Goal: Task Accomplishment & Management: Use online tool/utility

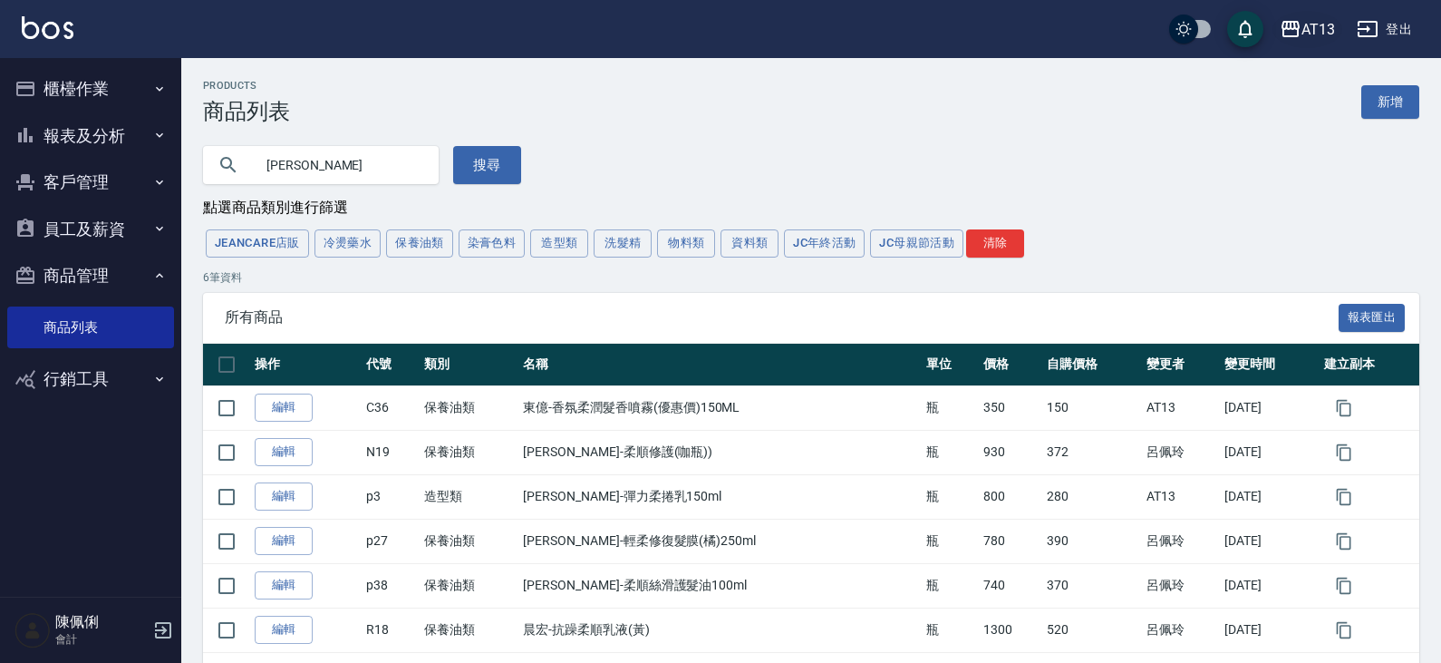
scroll to position [78, 0]
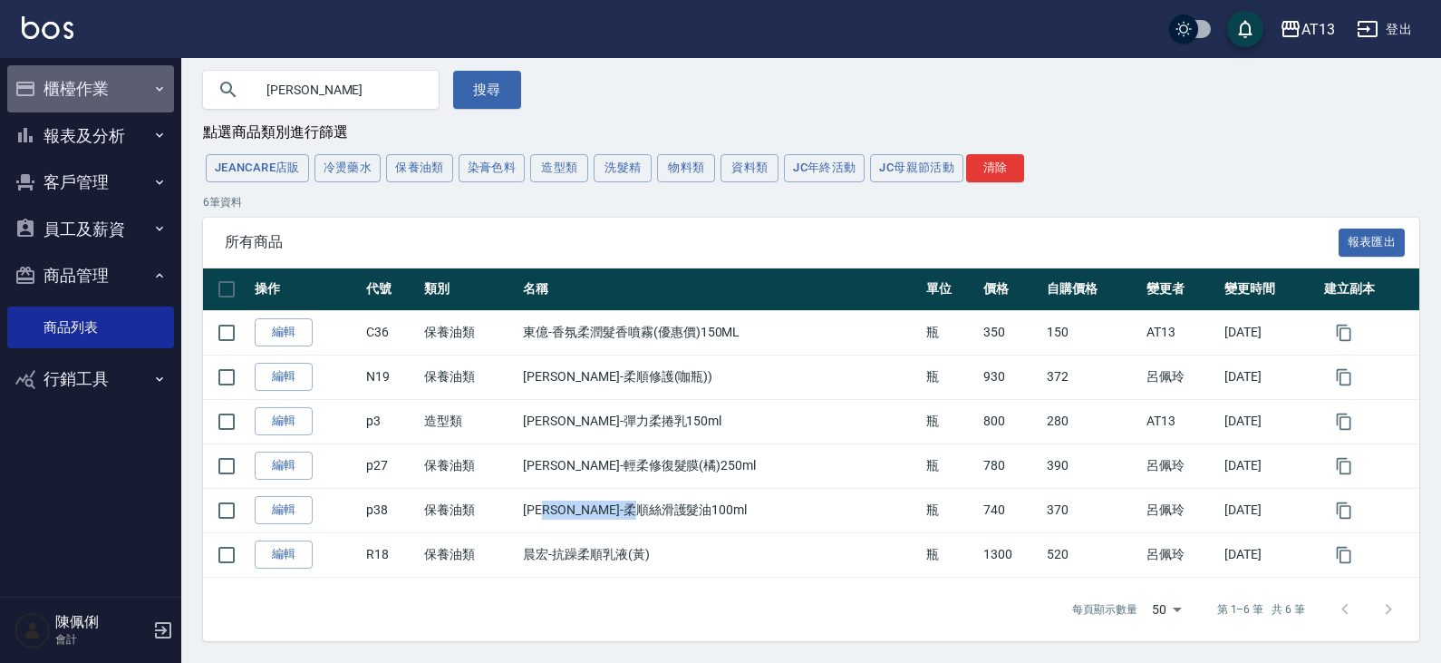
click at [70, 73] on button "櫃檯作業" at bounding box center [90, 88] width 167 height 47
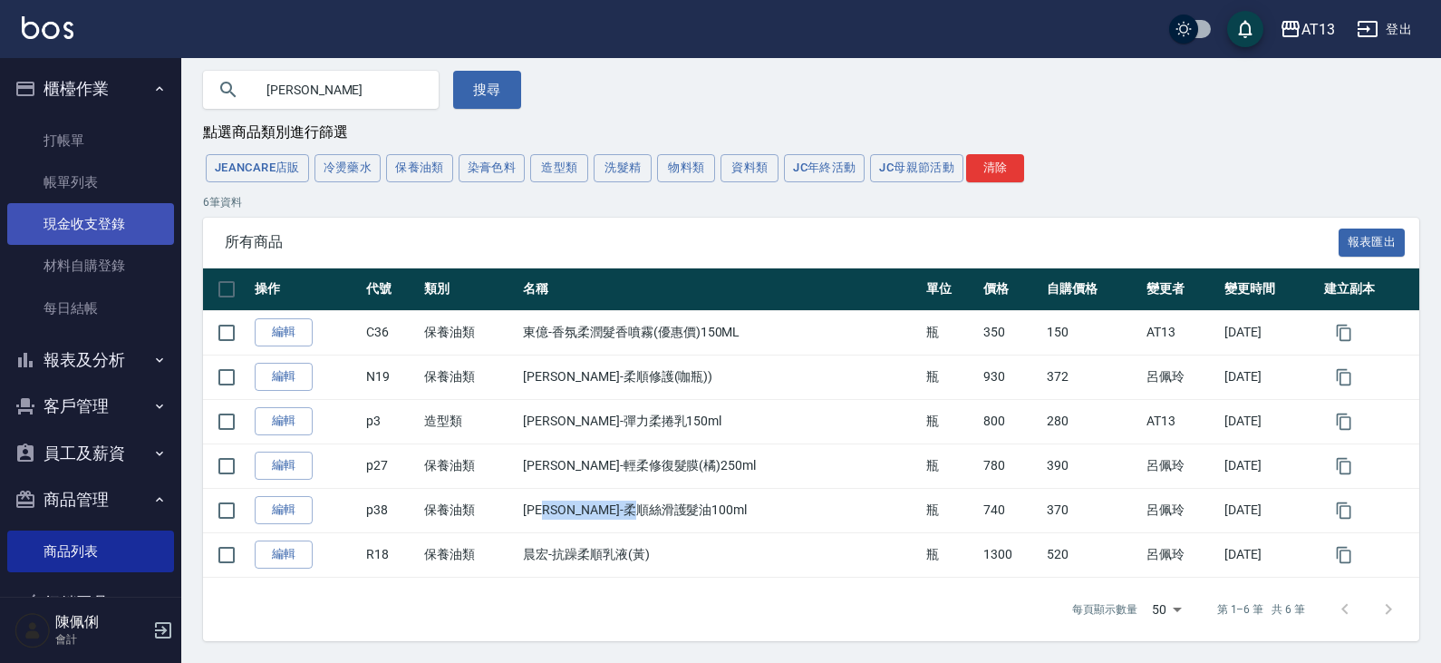
click at [95, 237] on link "現金收支登錄" at bounding box center [90, 224] width 167 height 42
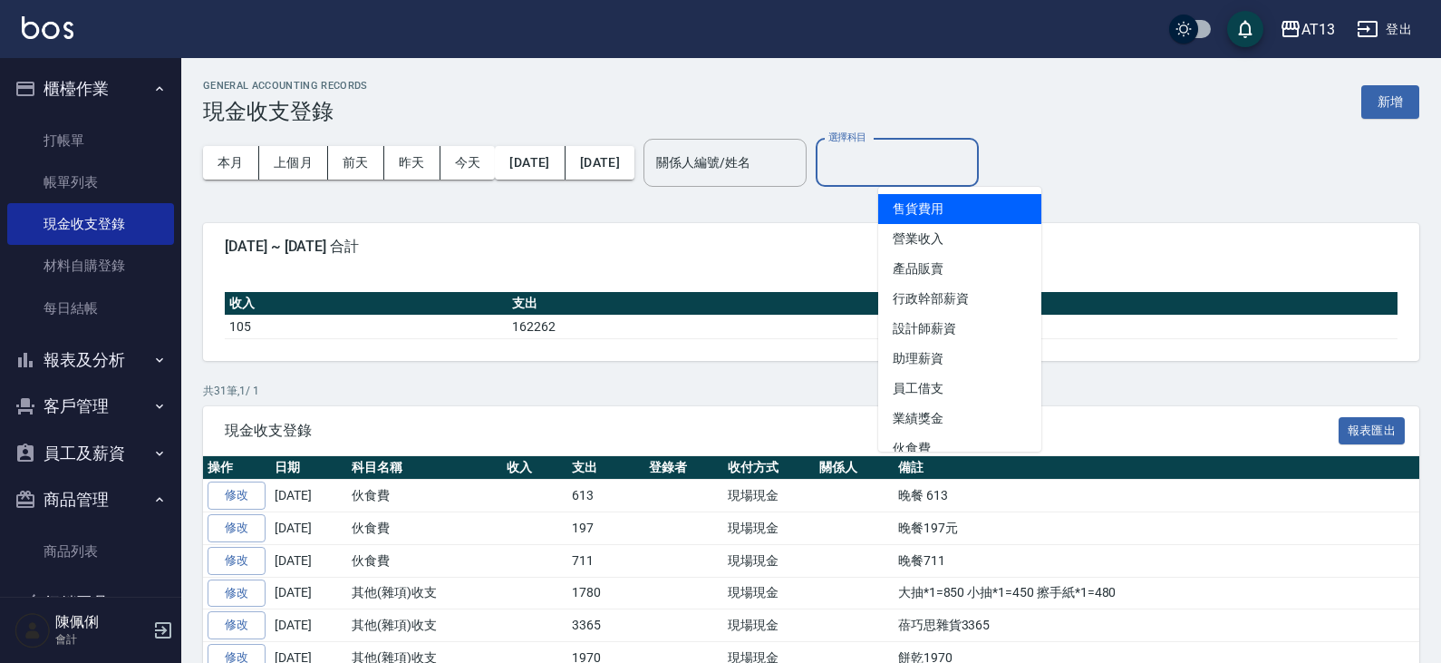
click at [923, 158] on input "選擇科目" at bounding box center [897, 163] width 147 height 32
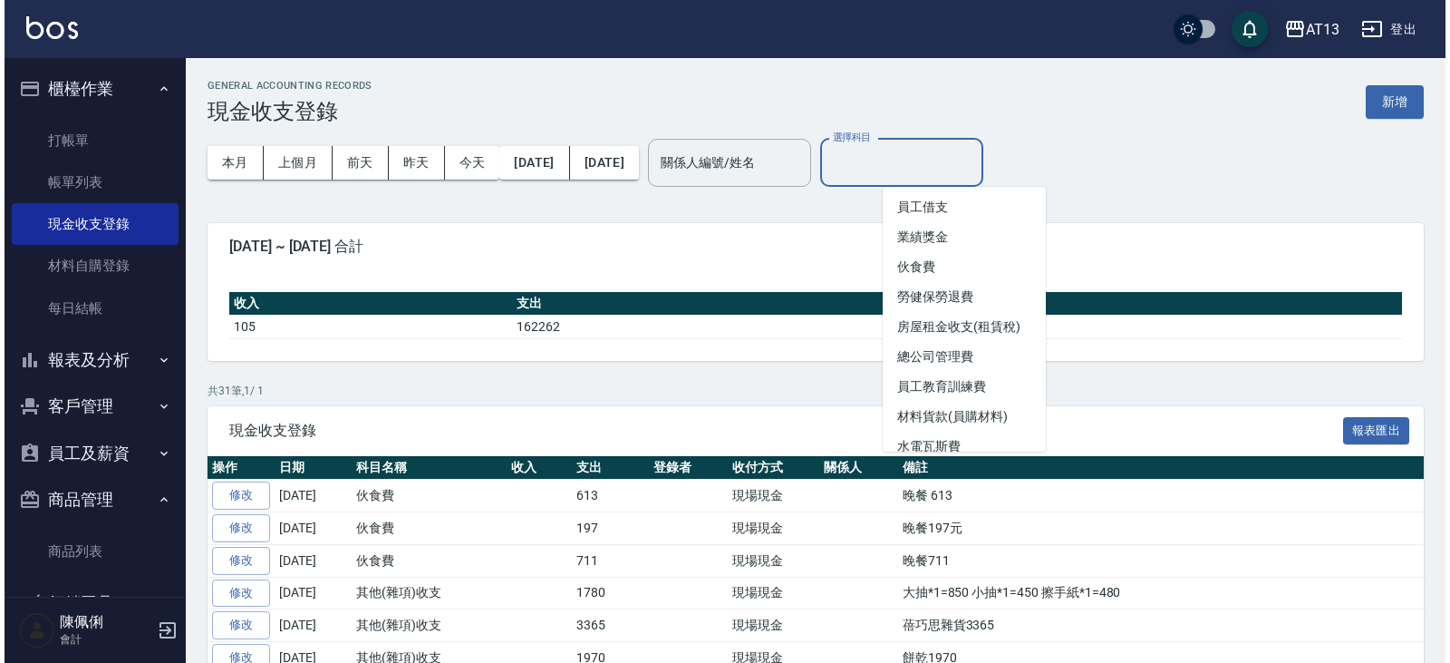
scroll to position [272, 0]
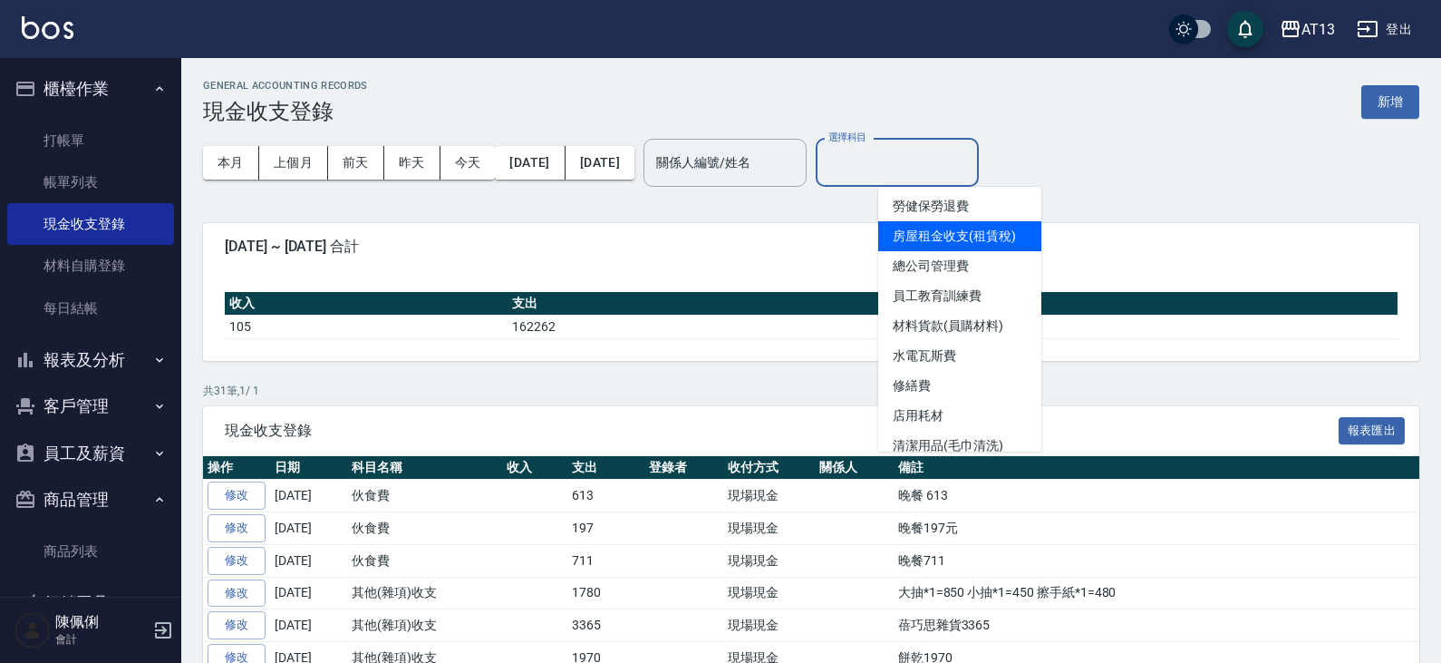
click at [970, 243] on li "房屋租金收支(租賃稅)" at bounding box center [959, 236] width 163 height 30
type input "房屋租金收支(租賃稅)"
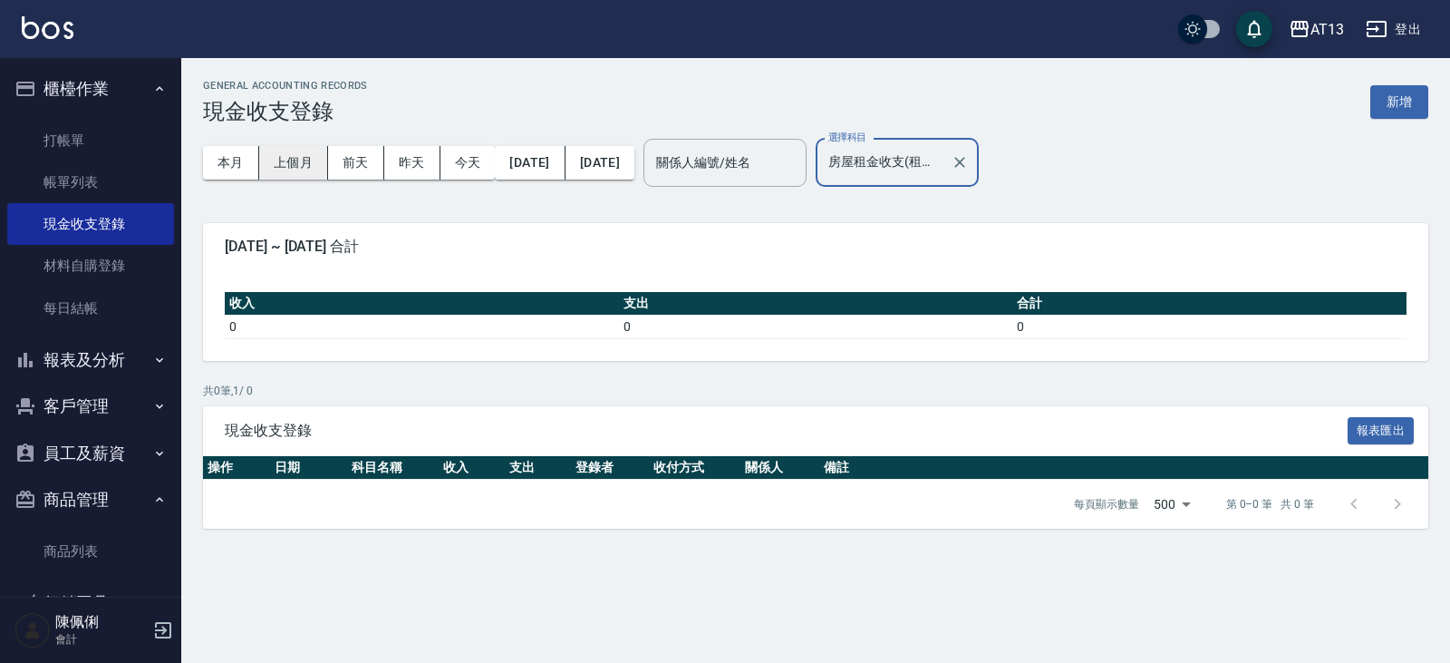
click at [315, 159] on button "上個月" at bounding box center [293, 163] width 69 height 34
